Goal: Task Accomplishment & Management: Manage account settings

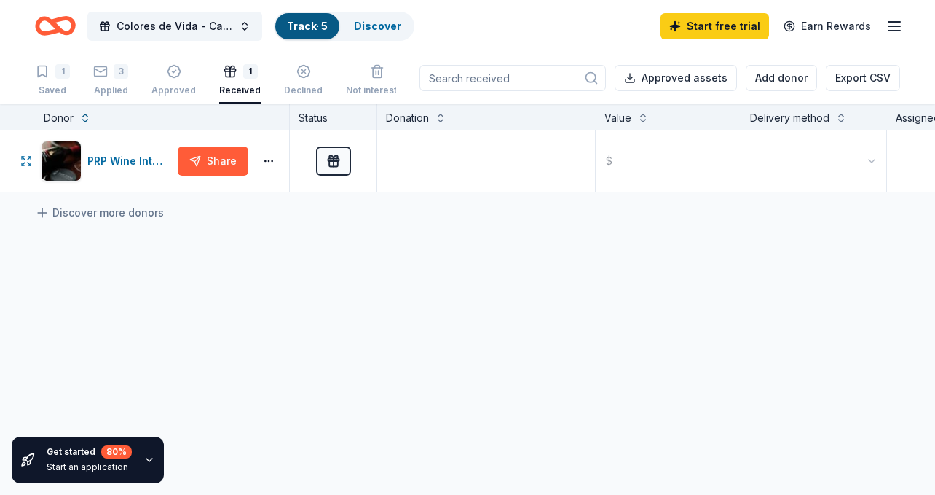
click at [119, 159] on div "PRP Wine International" at bounding box center [129, 160] width 84 height 17
click at [162, 71] on div "button" at bounding box center [173, 71] width 44 height 15
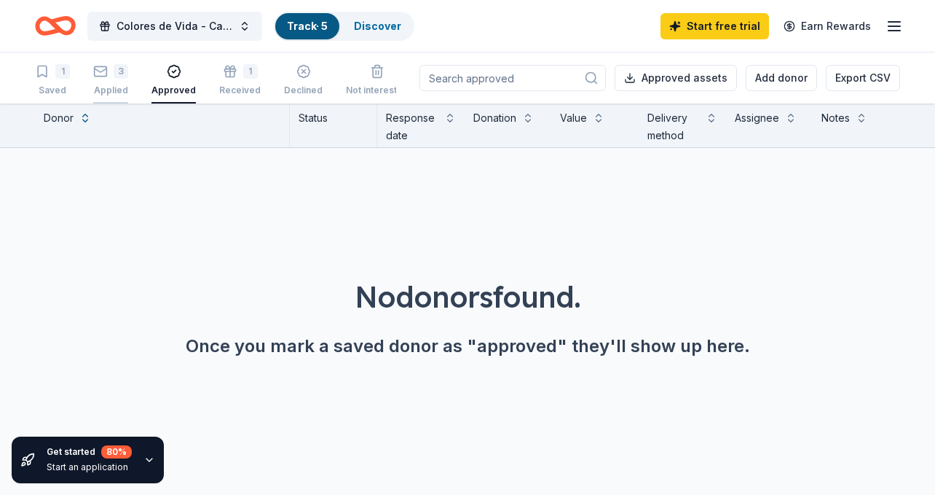
click at [113, 82] on div "3 Applied" at bounding box center [110, 80] width 35 height 32
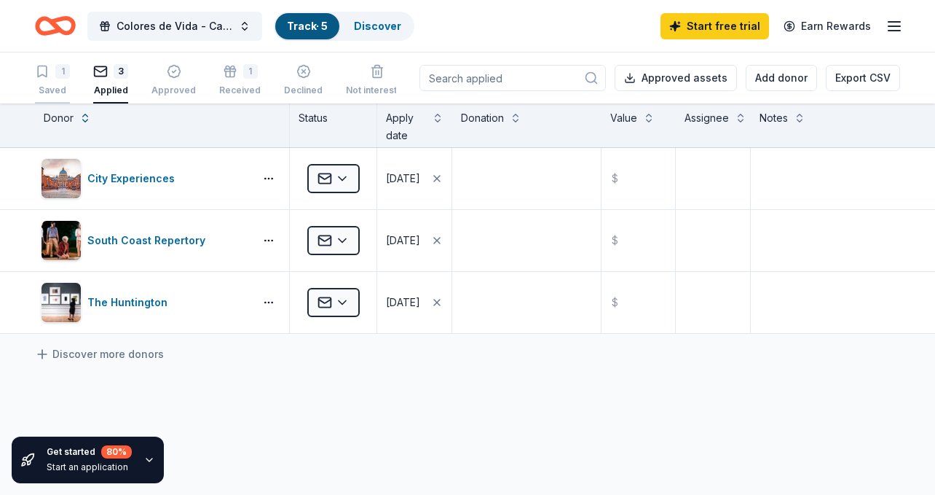
click at [58, 79] on div "1 Saved" at bounding box center [52, 80] width 35 height 32
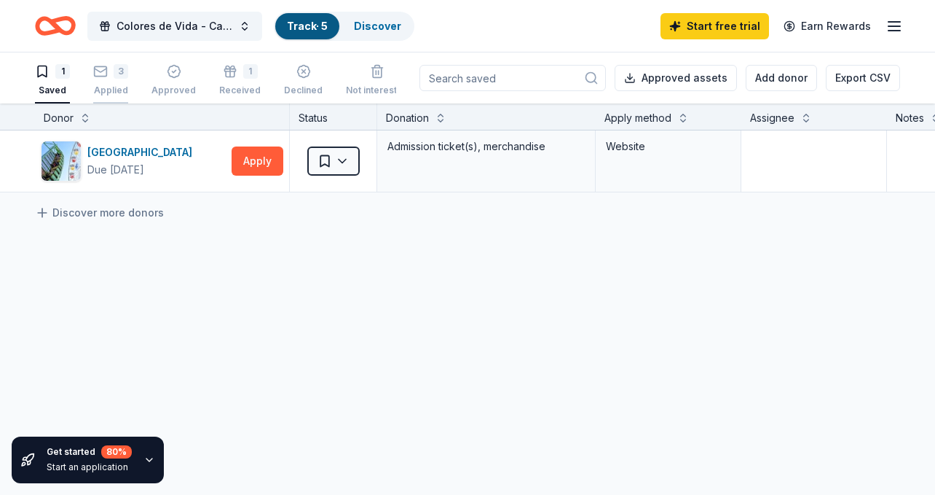
click at [106, 82] on div "3 Applied" at bounding box center [110, 80] width 35 height 32
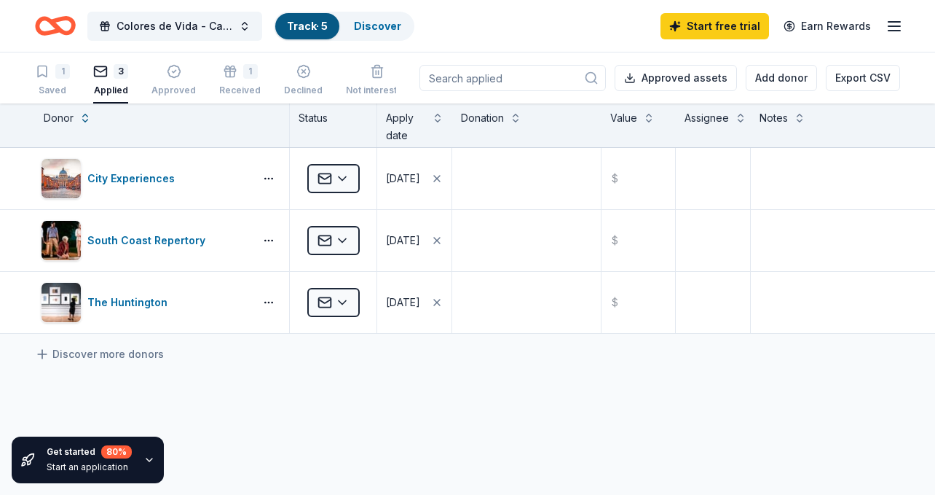
click at [320, 25] on link "Track · 5" at bounding box center [307, 26] width 41 height 12
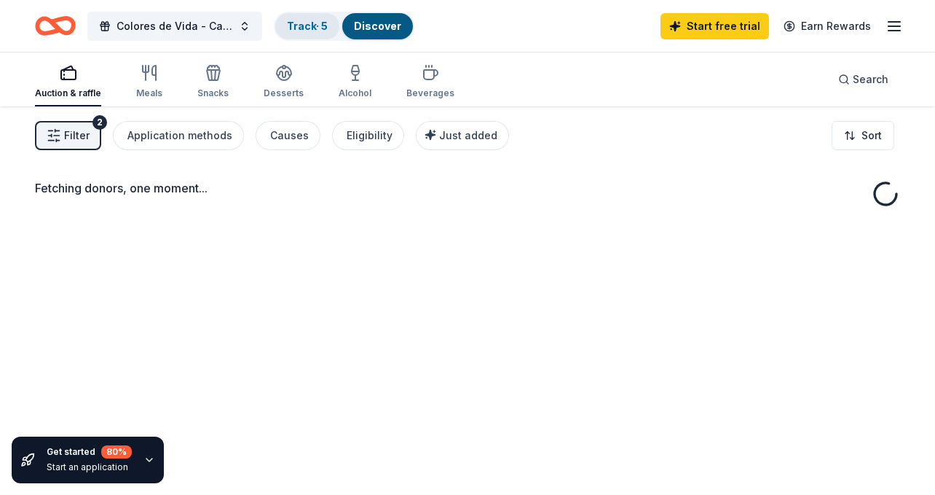
click at [310, 28] on link "Track · 5" at bounding box center [307, 26] width 41 height 12
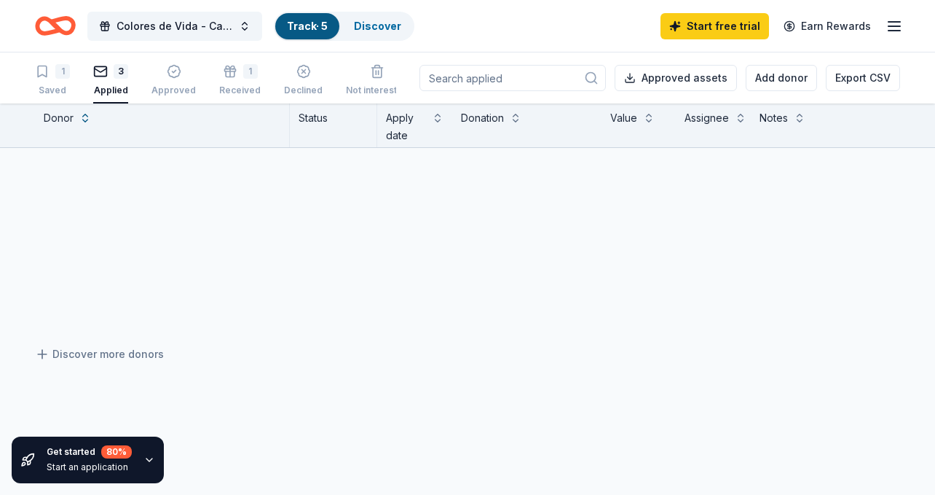
scroll to position [1, 0]
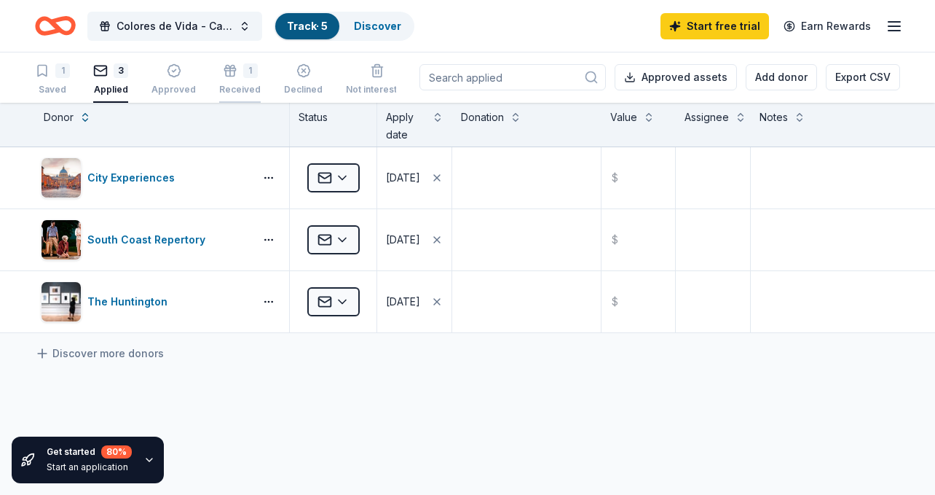
click at [234, 78] on div "1 Received" at bounding box center [240, 79] width 42 height 32
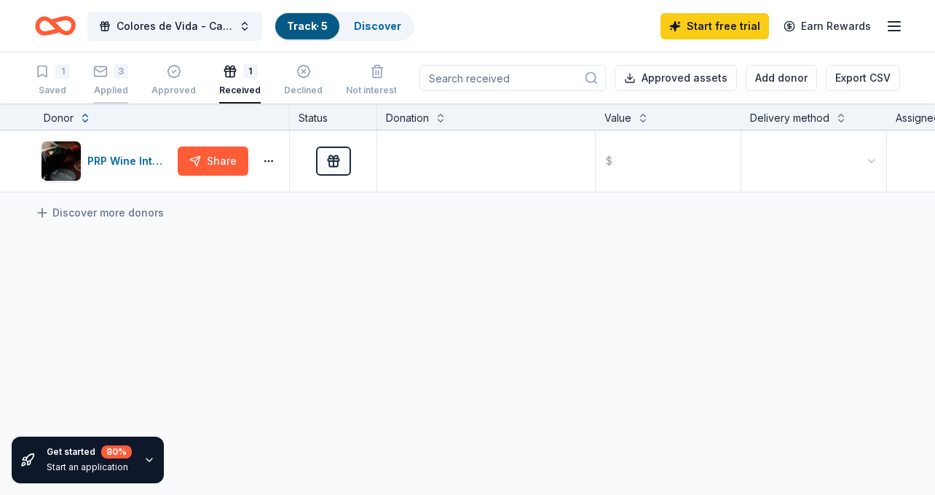
click at [99, 75] on icon "button" at bounding box center [100, 71] width 15 height 15
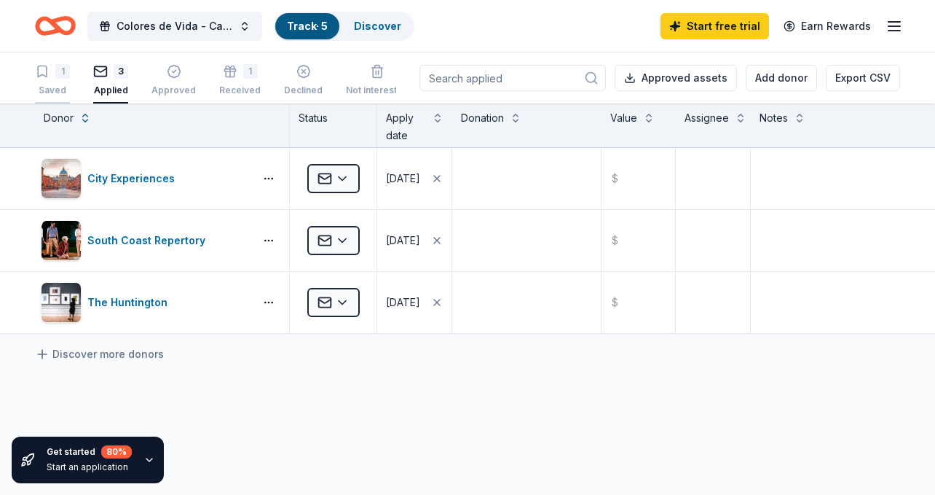
click at [58, 74] on div "1" at bounding box center [62, 71] width 15 height 15
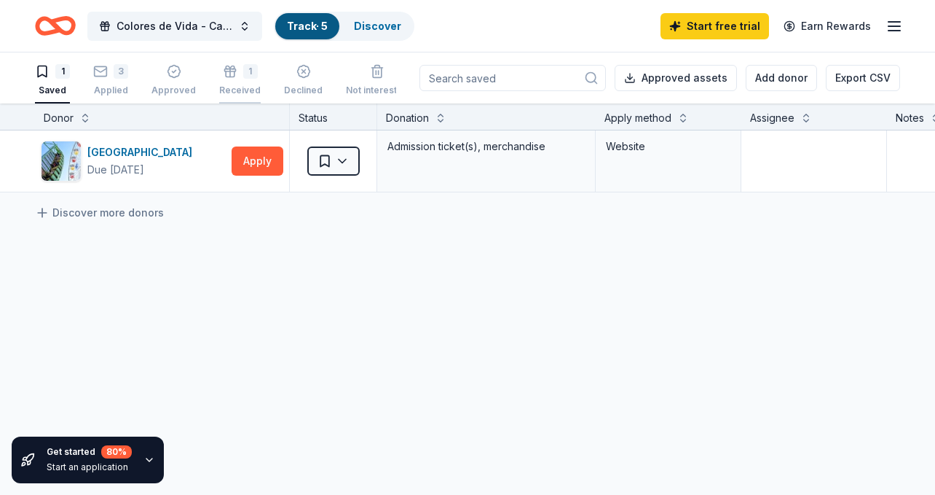
click at [243, 73] on div "1" at bounding box center [250, 71] width 15 height 15
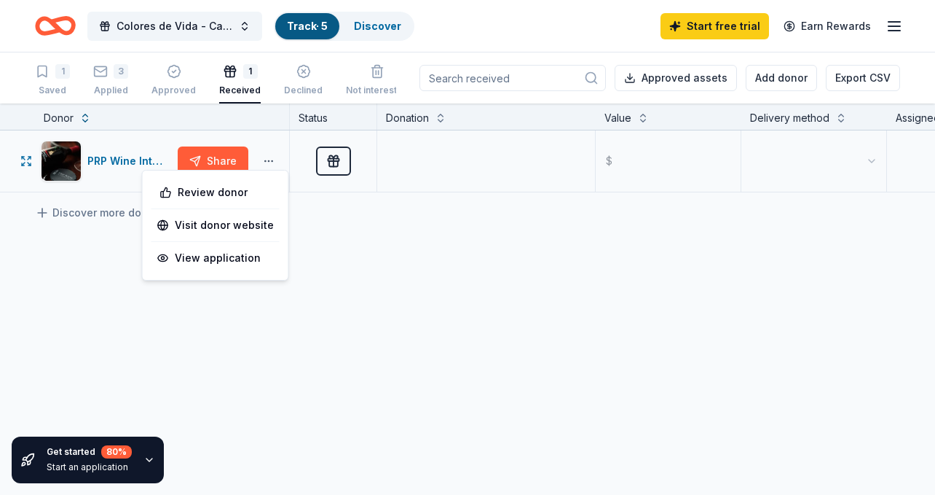
click at [267, 160] on button "button" at bounding box center [268, 161] width 29 height 12
click at [318, 277] on div "PRP Wine International Share Received $ Discover more donors" at bounding box center [643, 298] width 1286 height 336
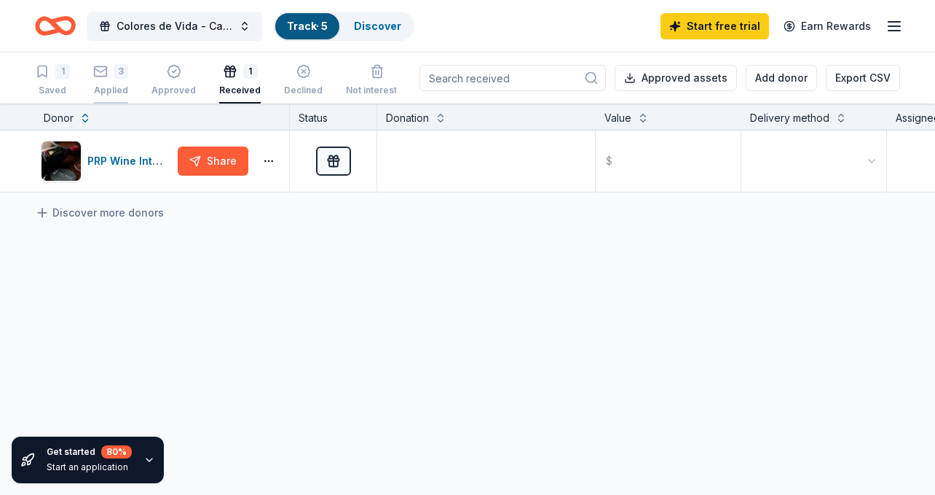
click at [100, 84] on div "Applied" at bounding box center [110, 90] width 35 height 12
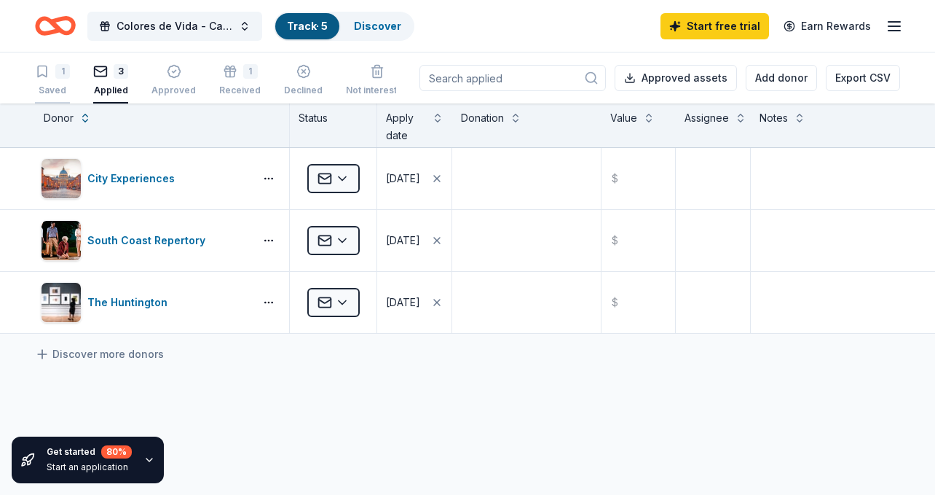
click at [51, 76] on div "1" at bounding box center [52, 71] width 35 height 15
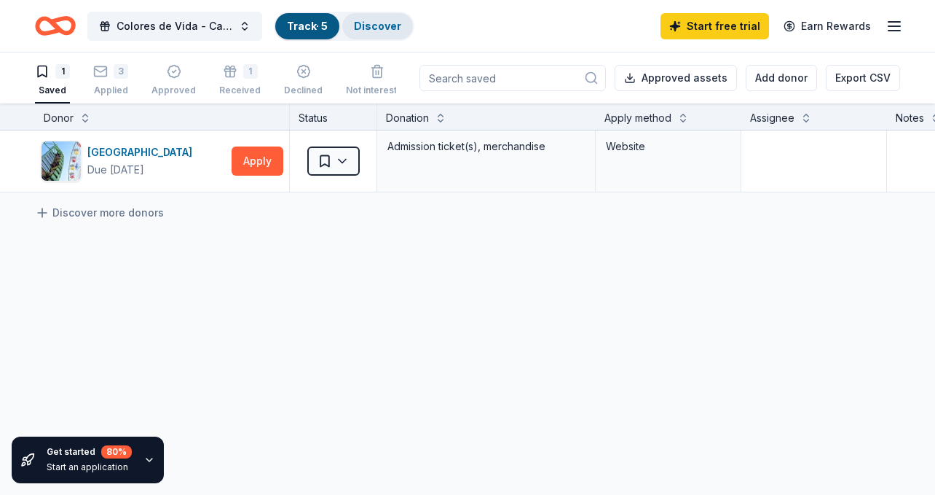
click at [369, 31] on link "Discover" at bounding box center [377, 26] width 47 height 12
